Goal: Information Seeking & Learning: Learn about a topic

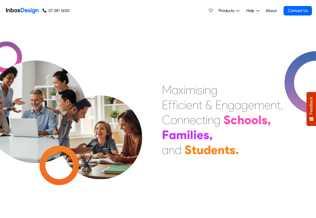
click at [271, 11] on link "About" at bounding box center [272, 11] width 14 height 10
